Goal: Register for event/course

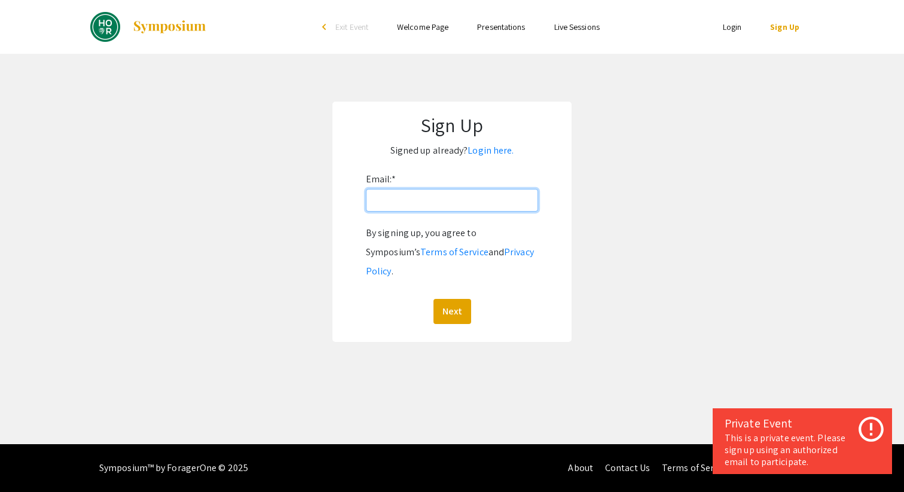
click at [483, 206] on input "Email: *" at bounding box center [452, 200] width 172 height 23
type input "[EMAIL_ADDRESS][DOMAIN_NAME]"
click at [433, 299] on button "Next" at bounding box center [452, 311] width 38 height 25
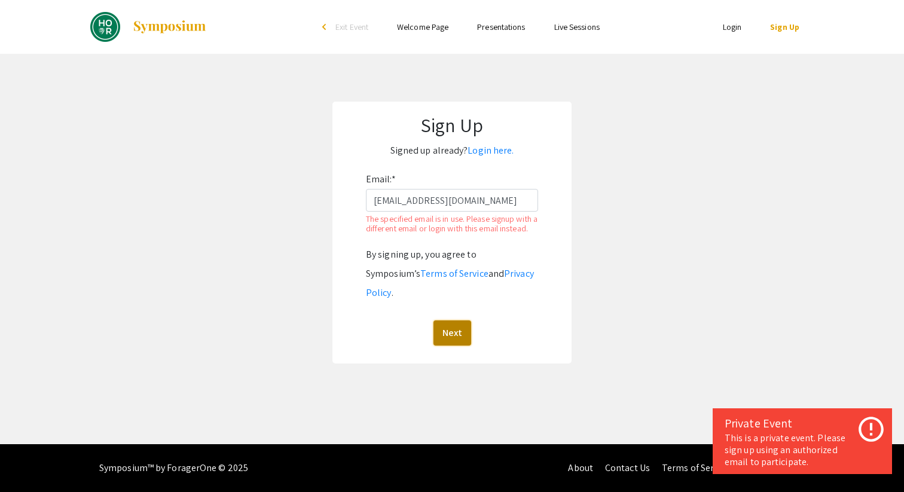
click at [452, 326] on button "Next" at bounding box center [452, 332] width 38 height 25
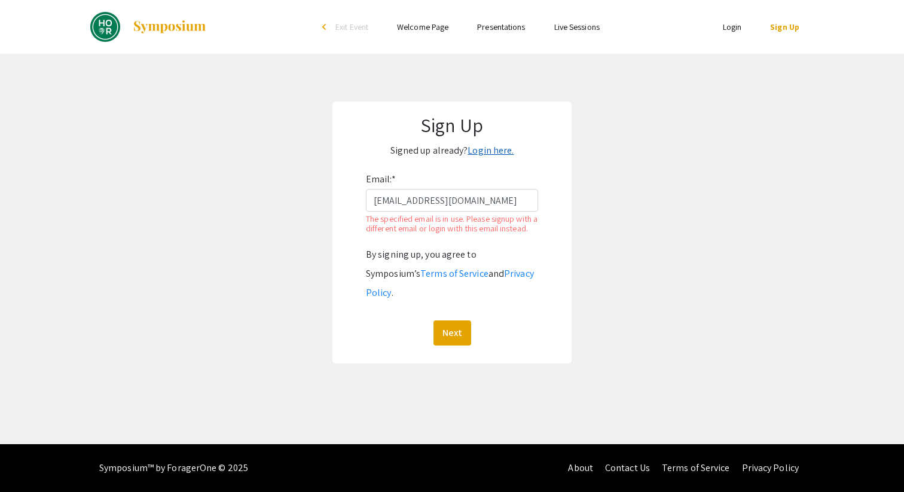
click at [486, 155] on link "Login here." at bounding box center [491, 150] width 46 height 13
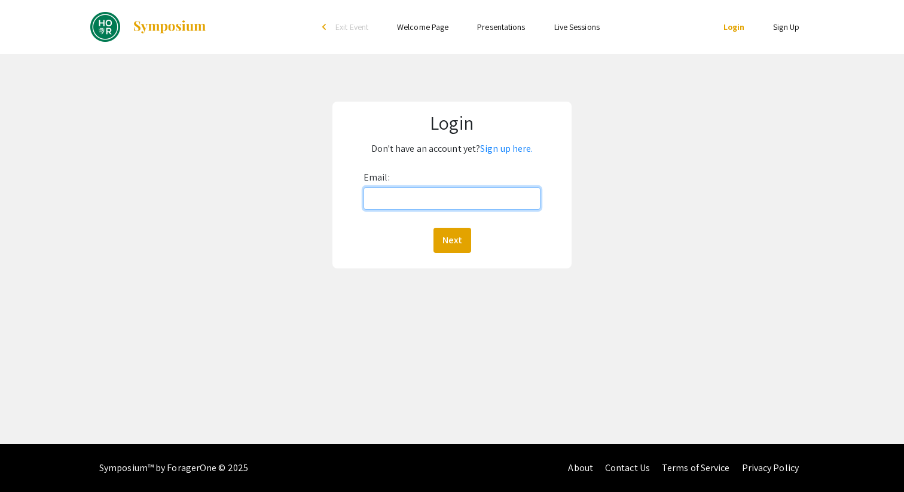
click at [427, 199] on input "Email:" at bounding box center [452, 198] width 177 height 23
type input "[EMAIL_ADDRESS][DOMAIN_NAME]"
click at [433, 228] on button "Next" at bounding box center [452, 240] width 38 height 25
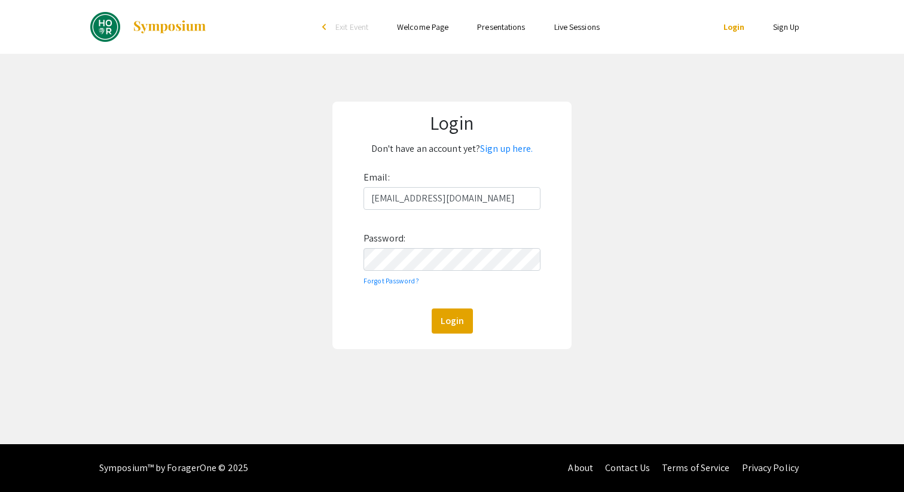
click at [457, 242] on div "Email: [EMAIL_ADDRESS][DOMAIN_NAME] Password: Forgot Password? Login" at bounding box center [452, 251] width 177 height 166
click at [432, 309] on button "Login" at bounding box center [452, 321] width 41 height 25
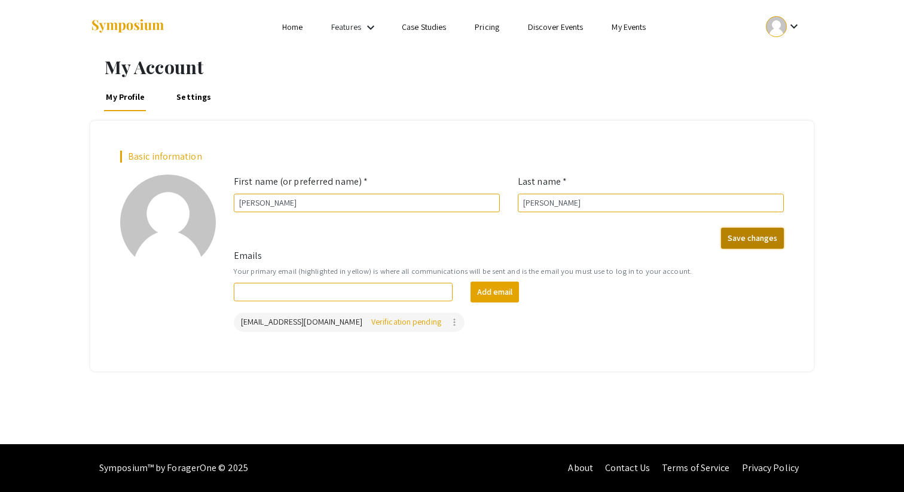
click at [735, 240] on button "Save changes" at bounding box center [752, 238] width 63 height 21
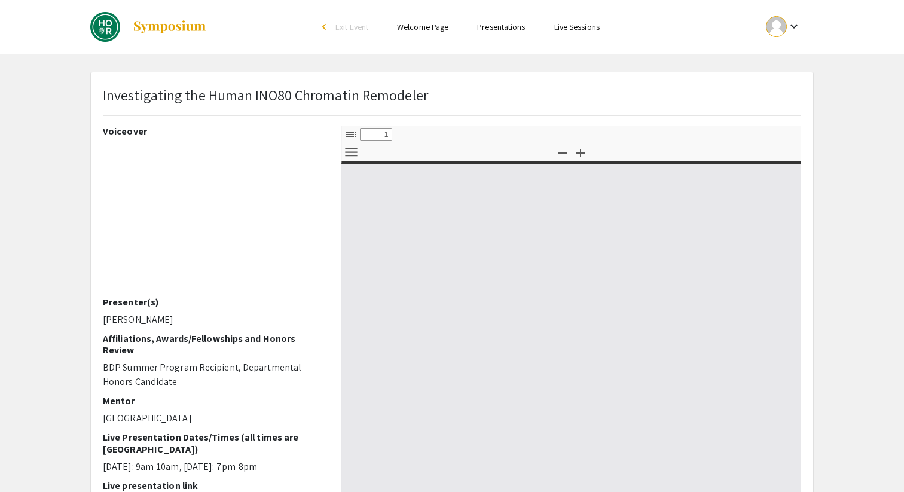
select select "custom"
type input "0"
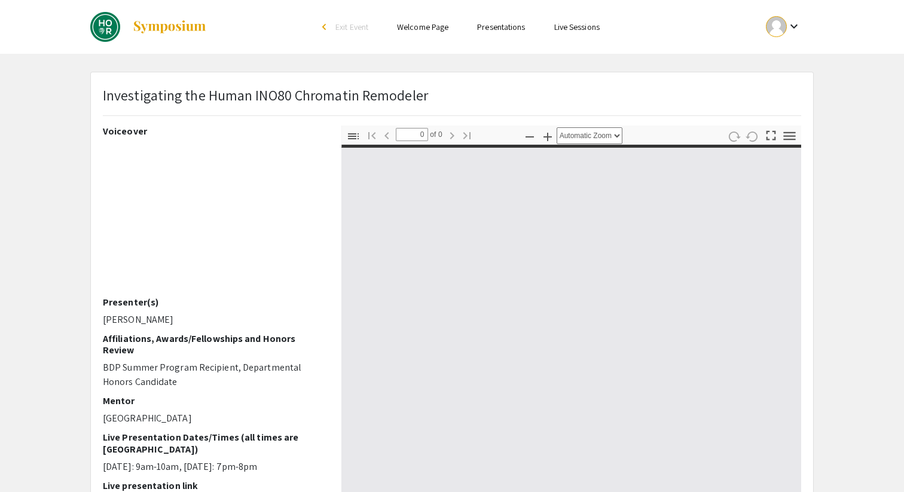
select select "custom"
type input "1"
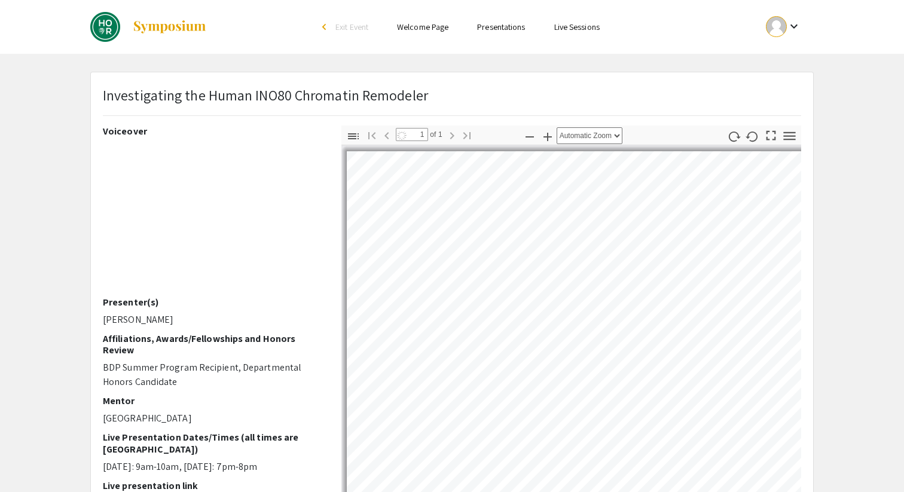
select select "auto"
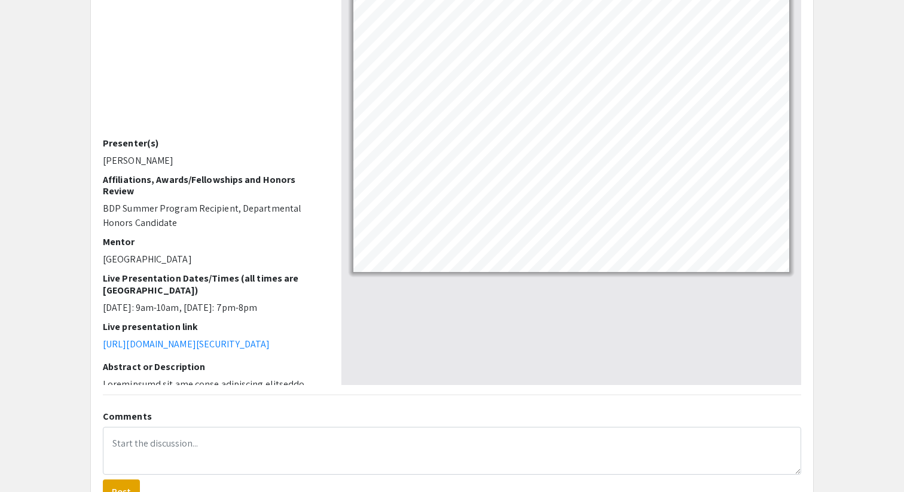
scroll to position [162, 0]
